Goal: Find specific page/section: Find specific page/section

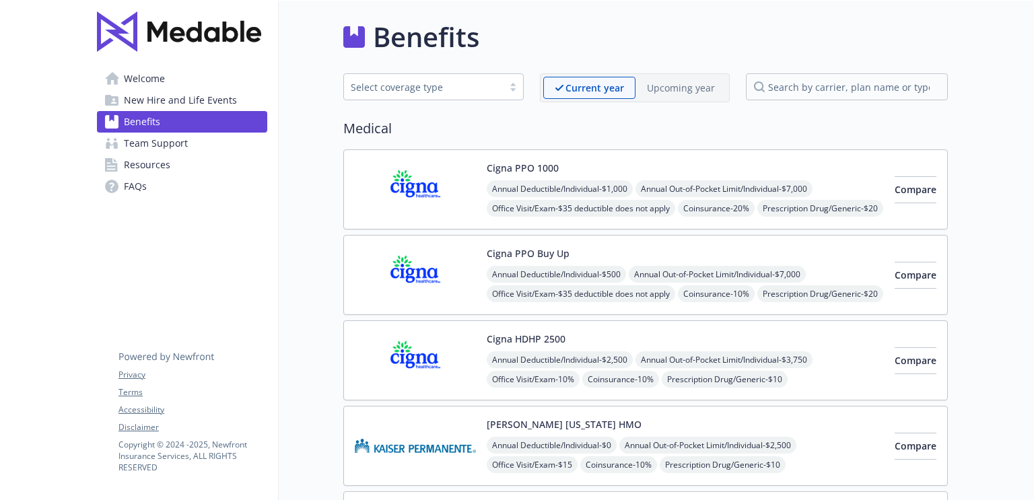
scroll to position [2760, 0]
